Goal: Transaction & Acquisition: Purchase product/service

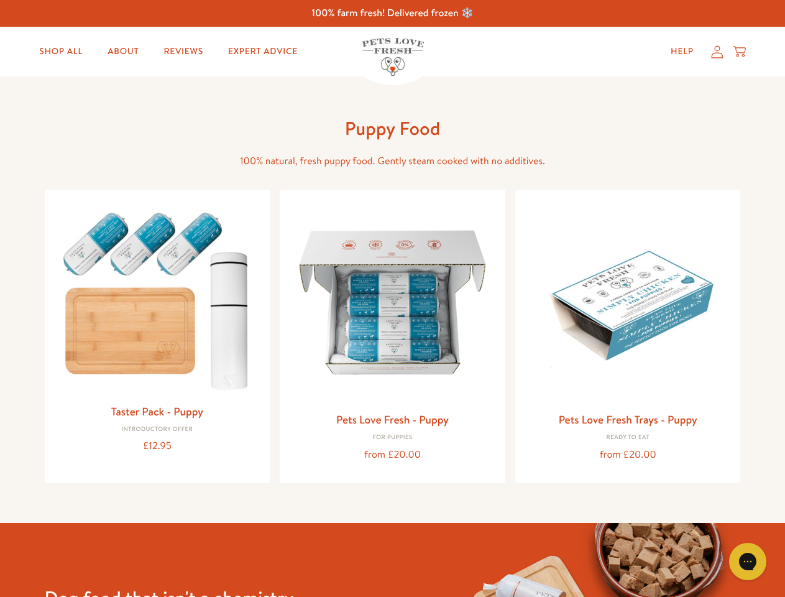
click at [748, 561] on icon "Gorgias live chat" at bounding box center [748, 561] width 12 height 12
